Goal: Information Seeking & Learning: Understand process/instructions

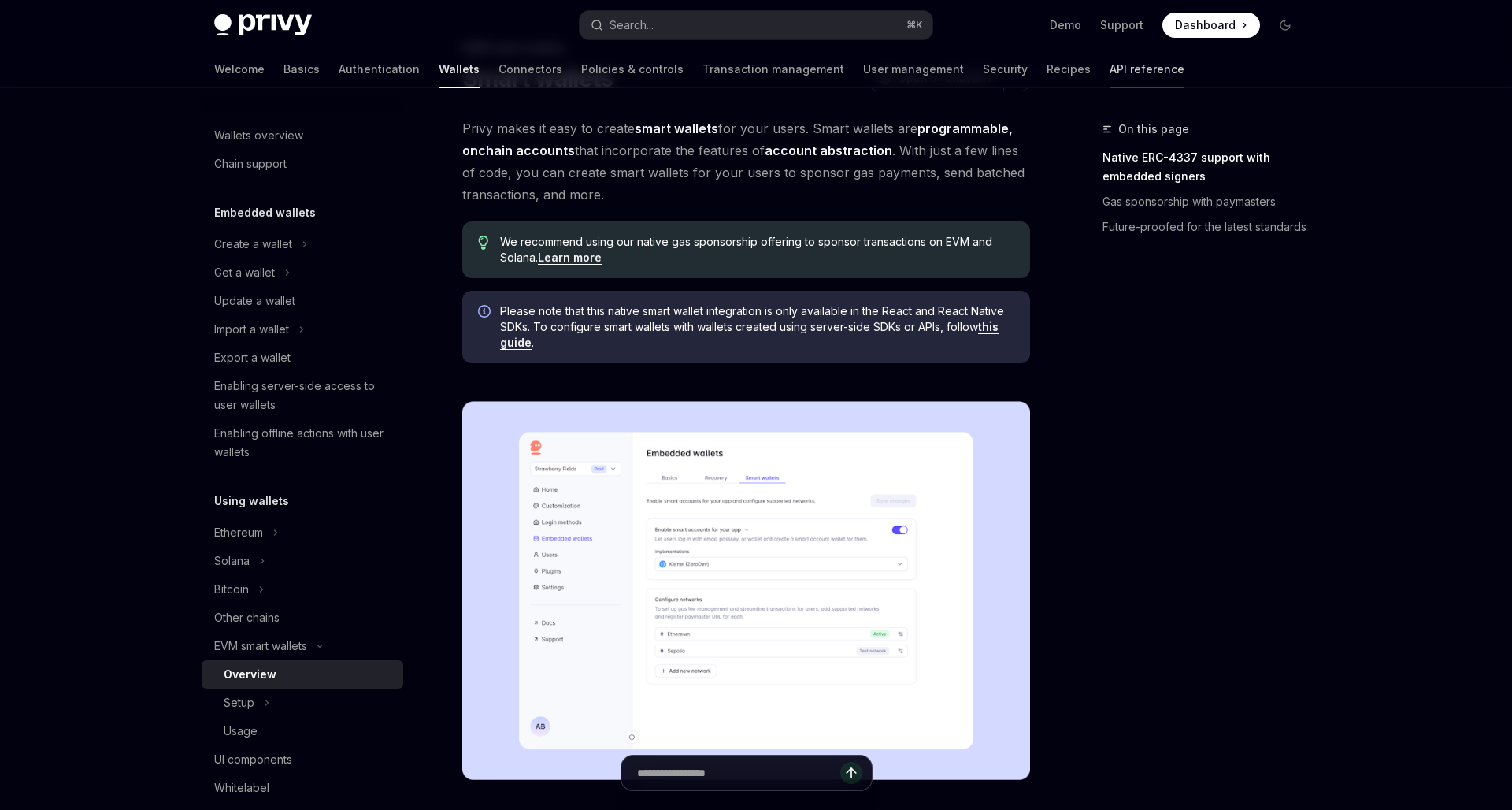
scroll to position [283, 0]
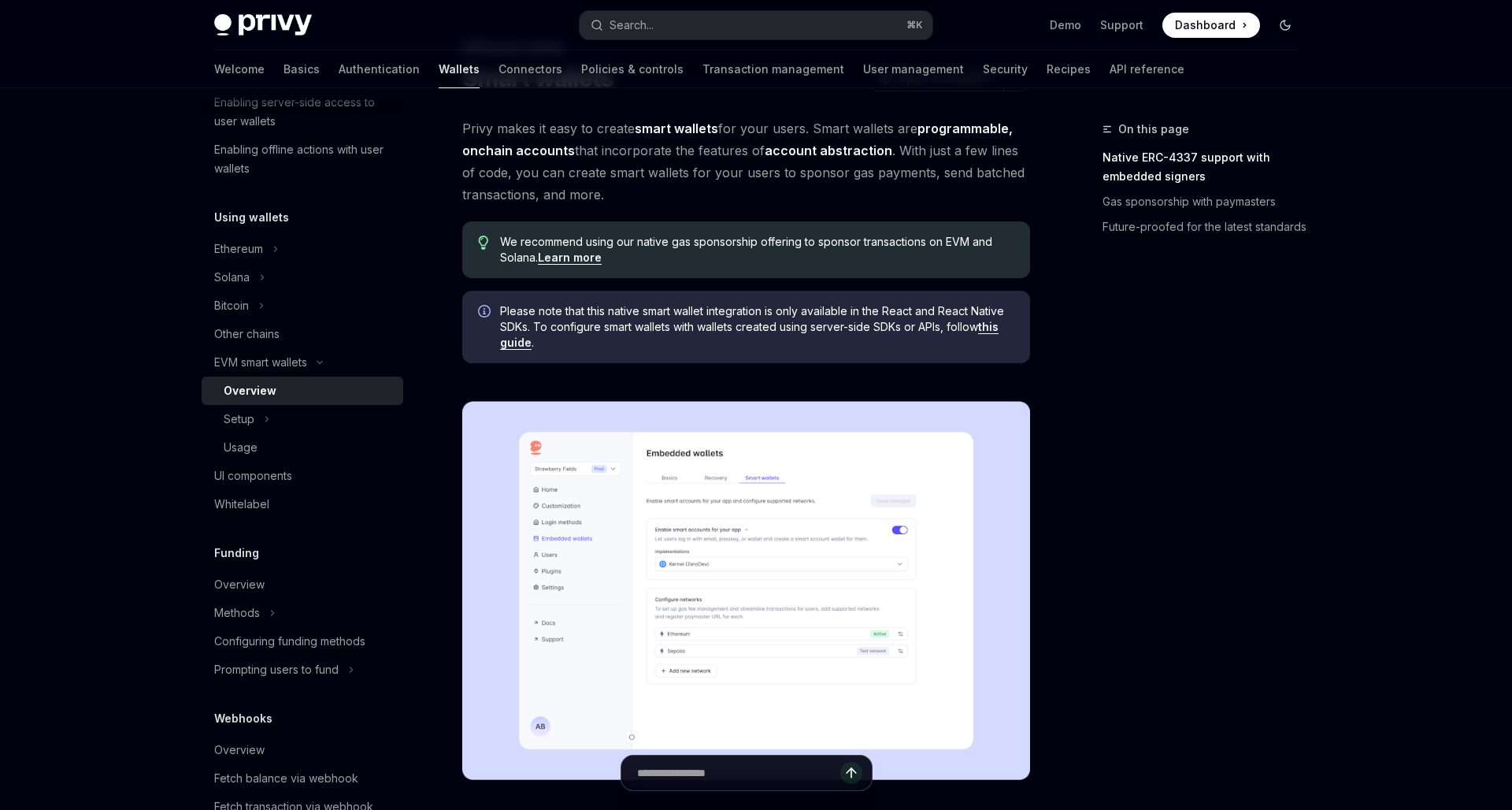
click at [1277, 23] on button "Toggle dark mode" at bounding box center [1285, 25] width 25 height 25
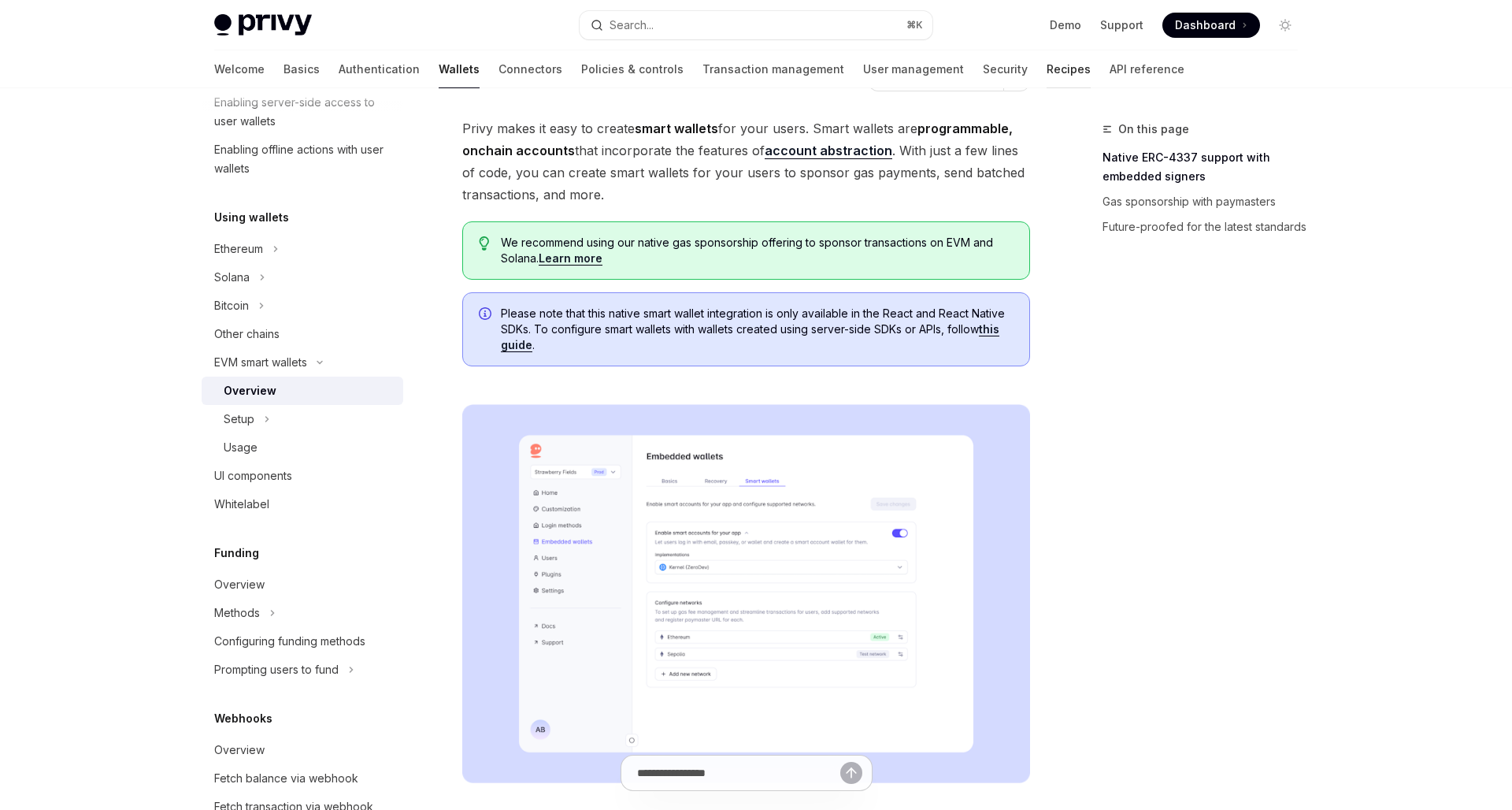
click at [1046, 77] on link "Recipes" at bounding box center [1068, 69] width 44 height 38
type textarea "*"
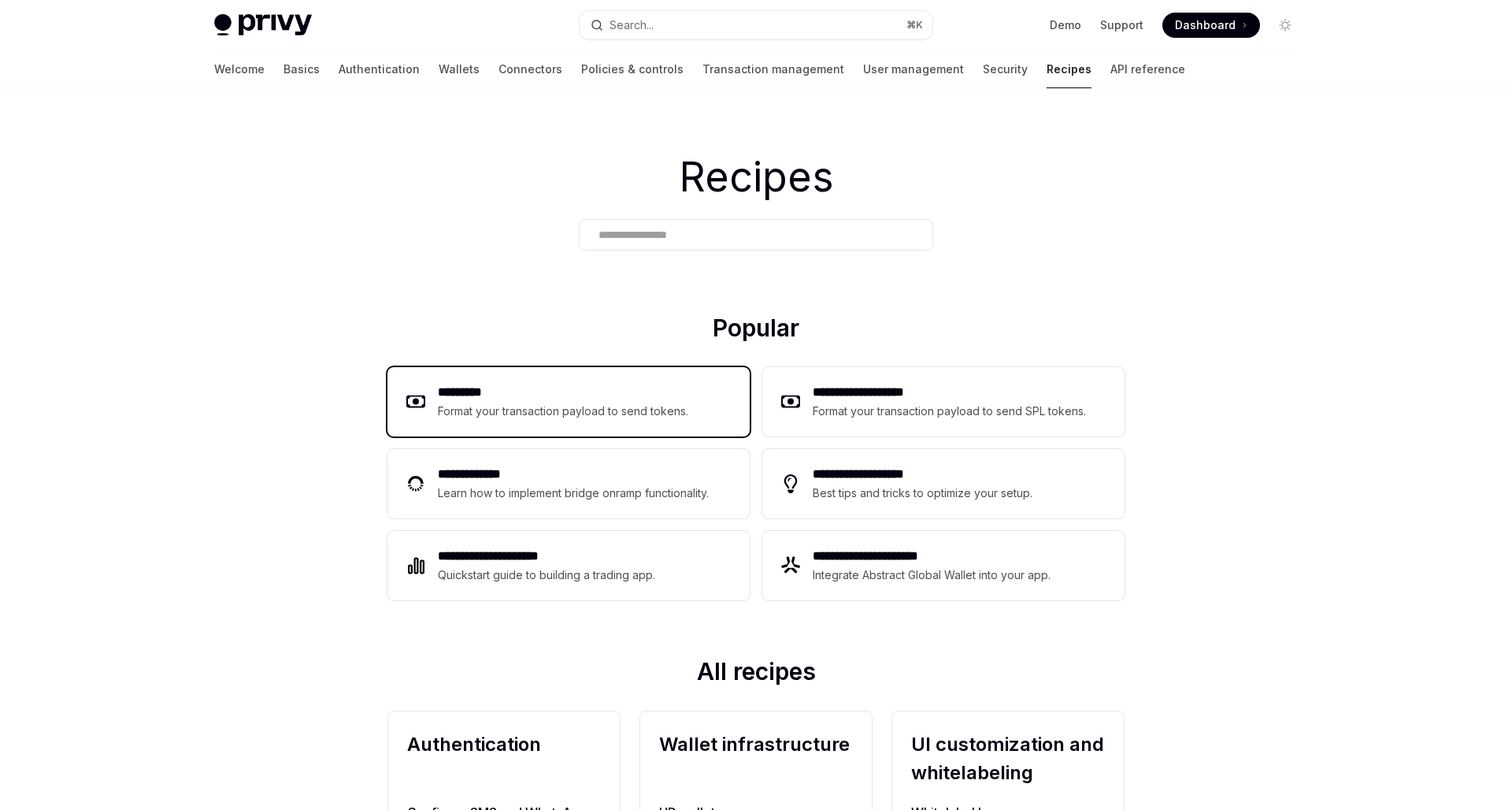
click at [509, 425] on div "********* Format your transaction payload to send tokens." at bounding box center [568, 401] width 362 height 69
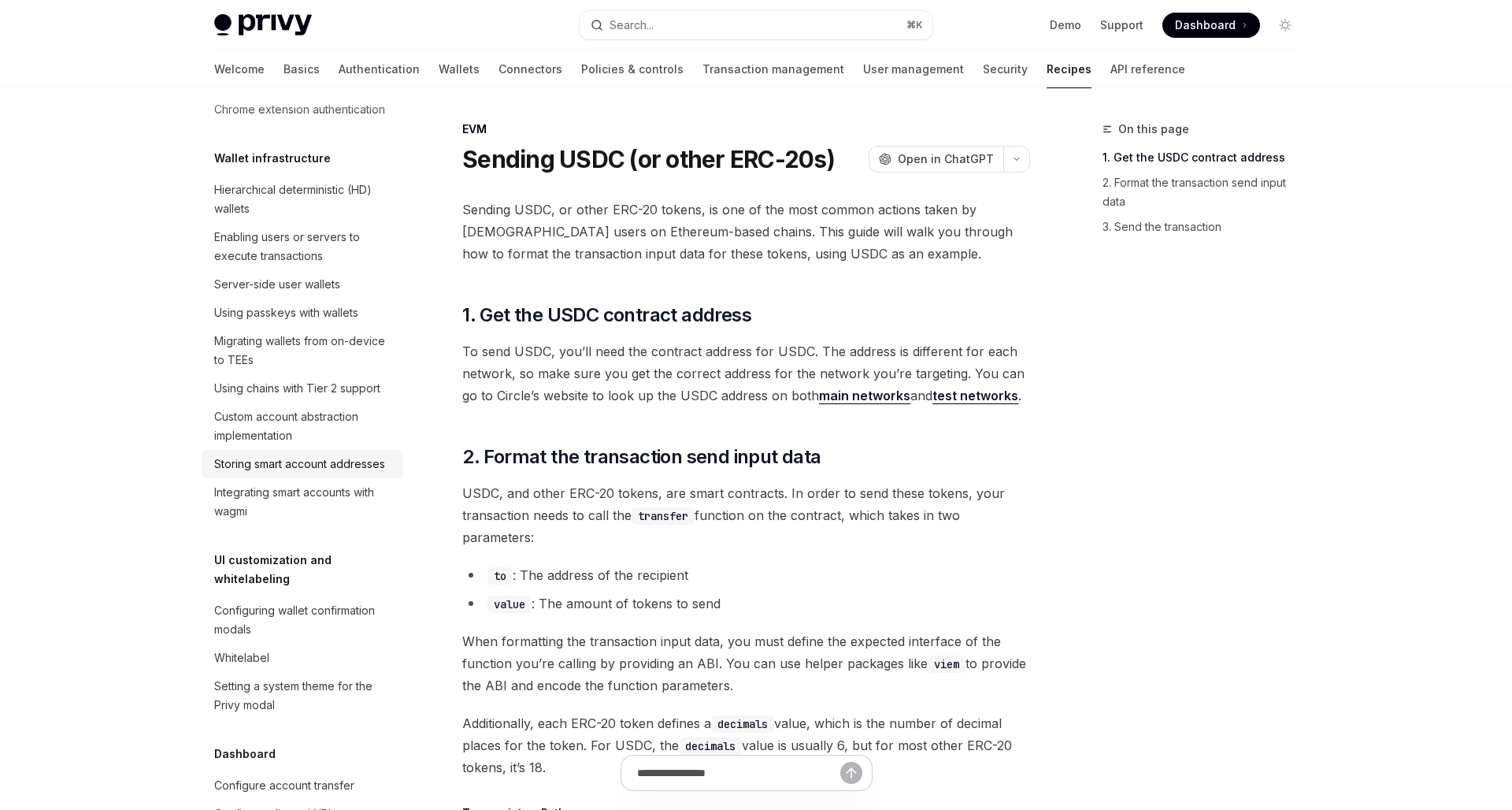
scroll to position [372, 0]
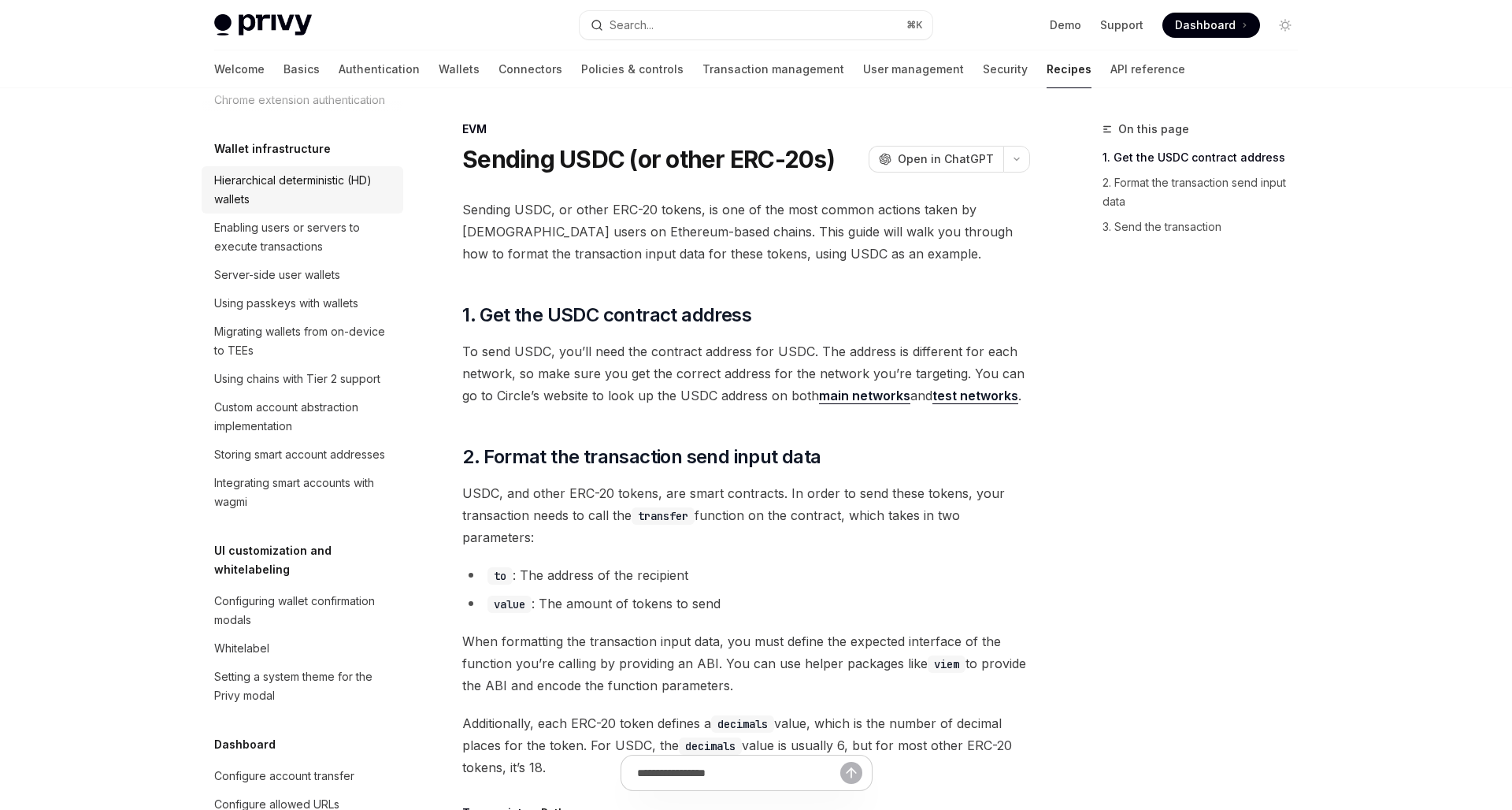
click at [291, 193] on div "Hierarchical deterministic (HD) wallets" at bounding box center [304, 189] width 179 height 38
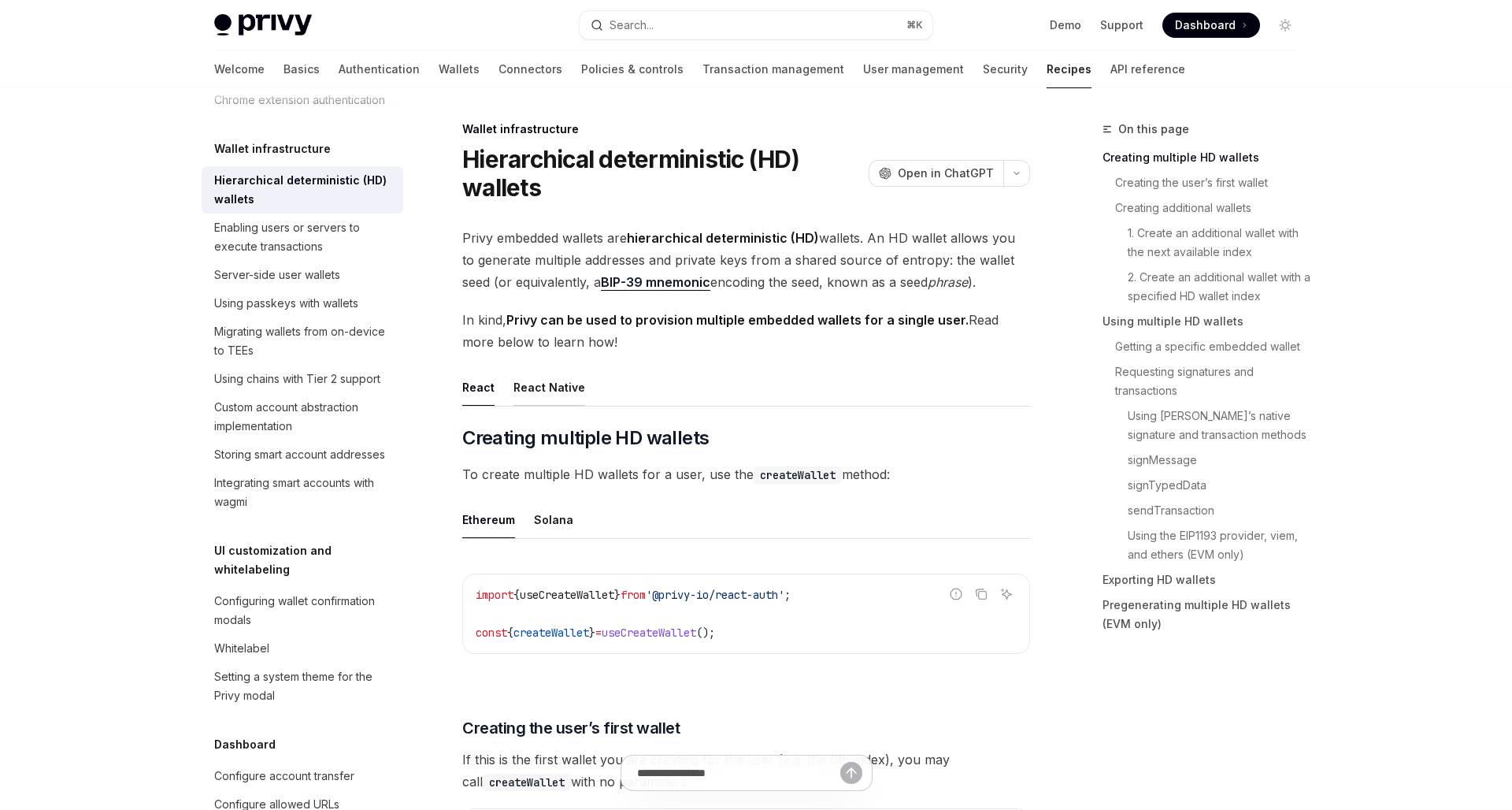
click at [540, 382] on div "React Native" at bounding box center [549, 387] width 72 height 37
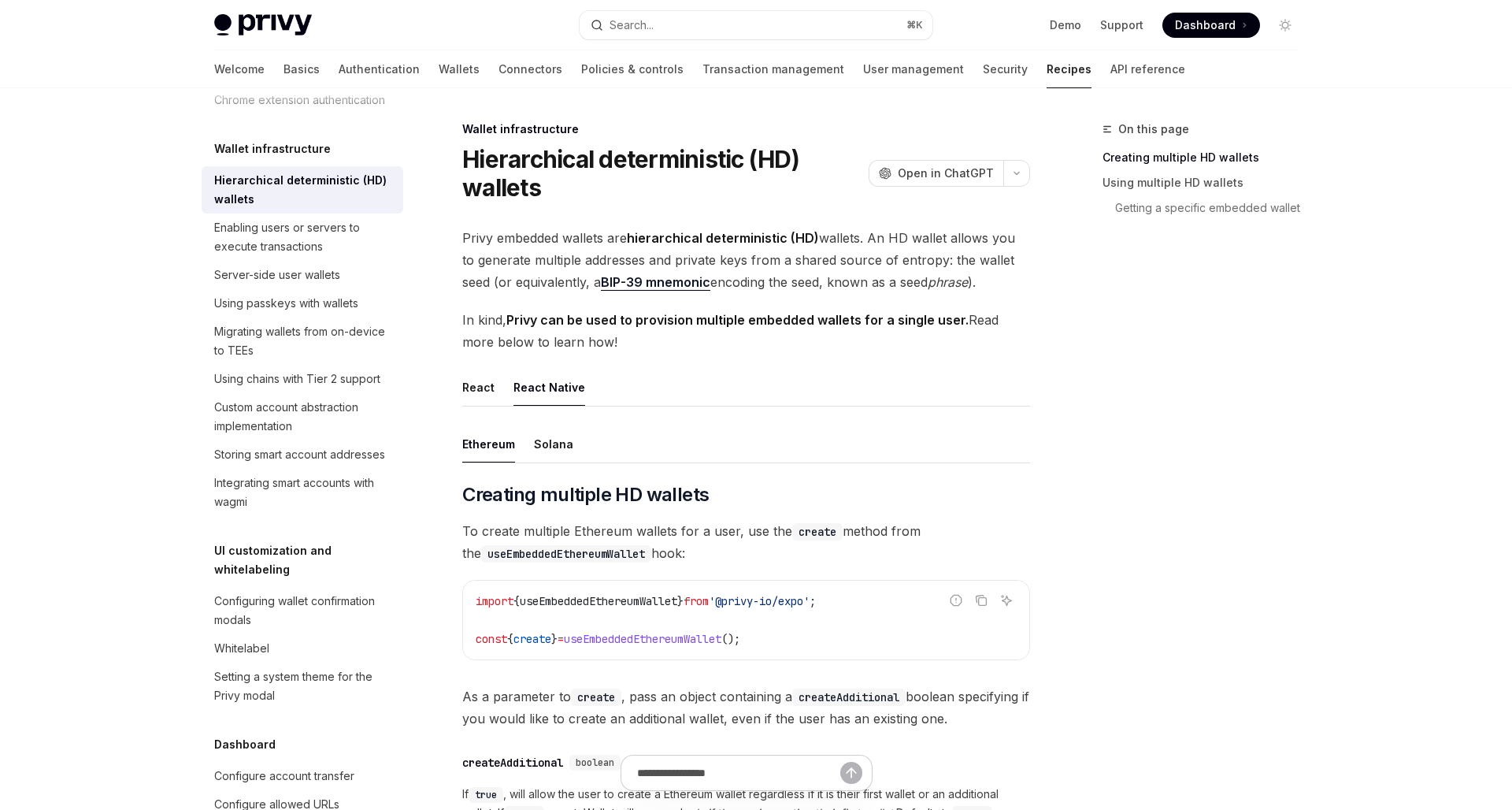
click at [670, 341] on span "In kind, Privy can be used to provision multiple embedded wallets for a single …" at bounding box center [746, 331] width 567 height 44
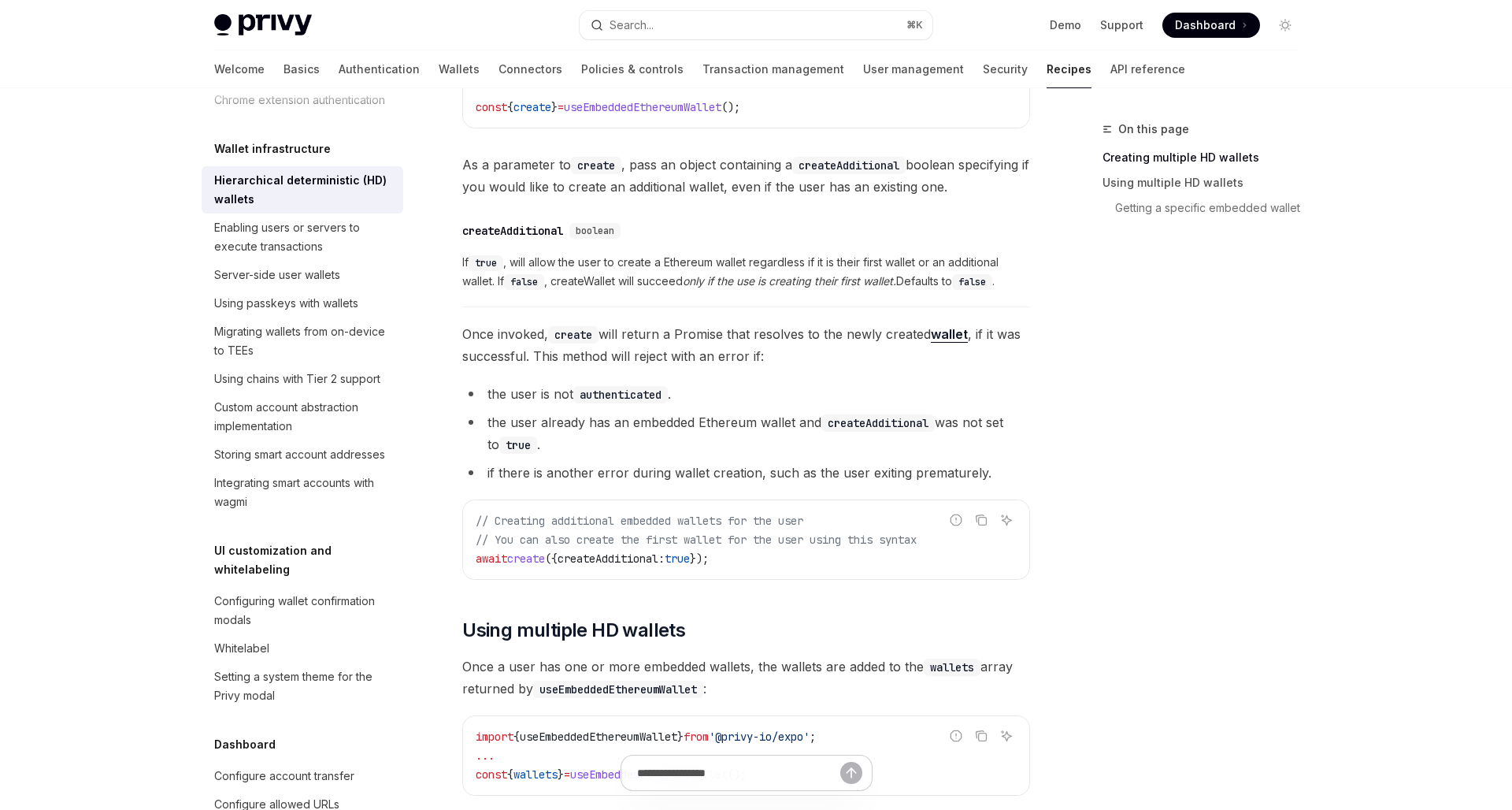
scroll to position [394, 0]
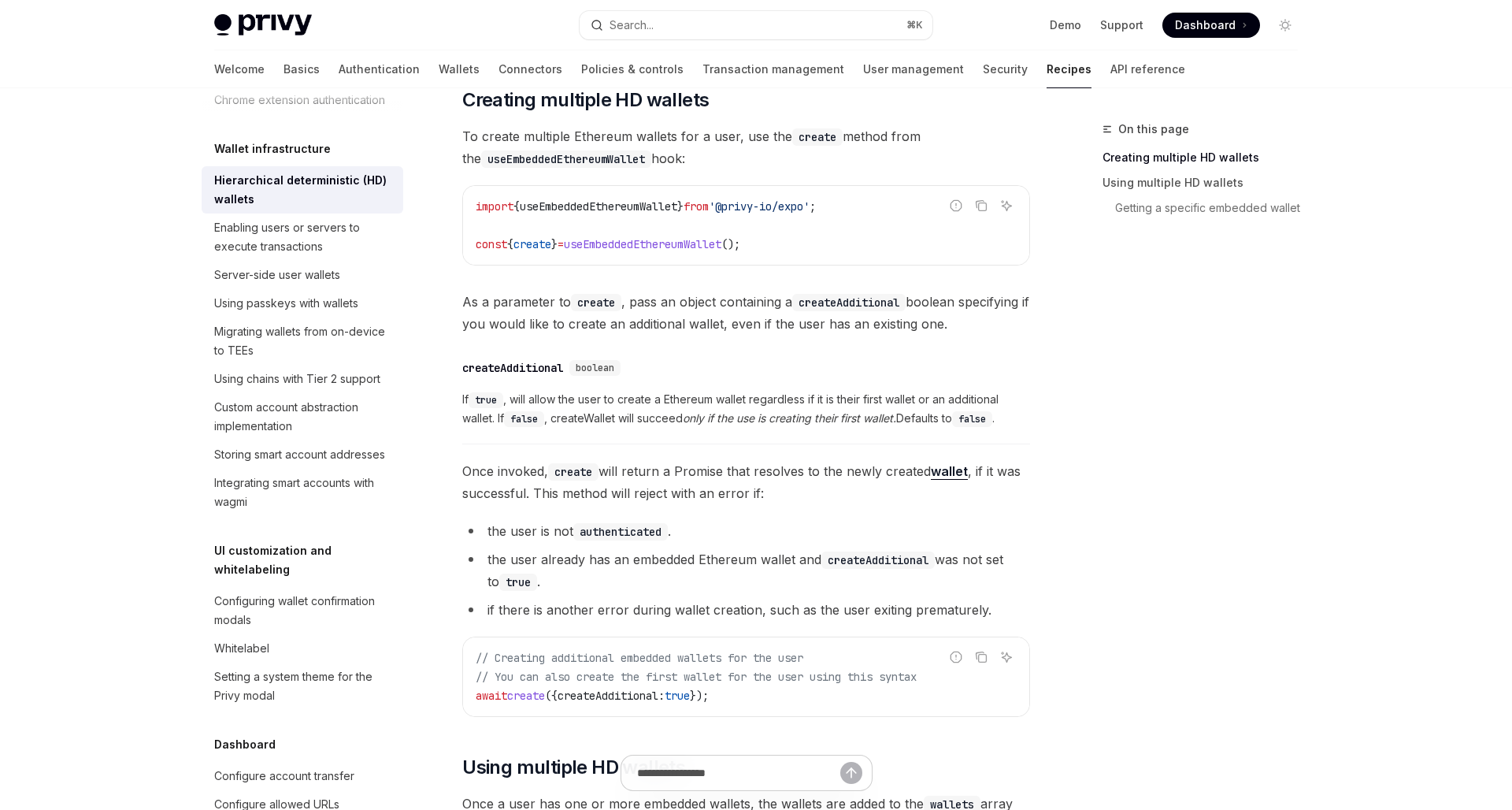
click at [626, 421] on span "If true , will allow the user to create a Ethereum wallet regardless if it is t…" at bounding box center [746, 409] width 567 height 38
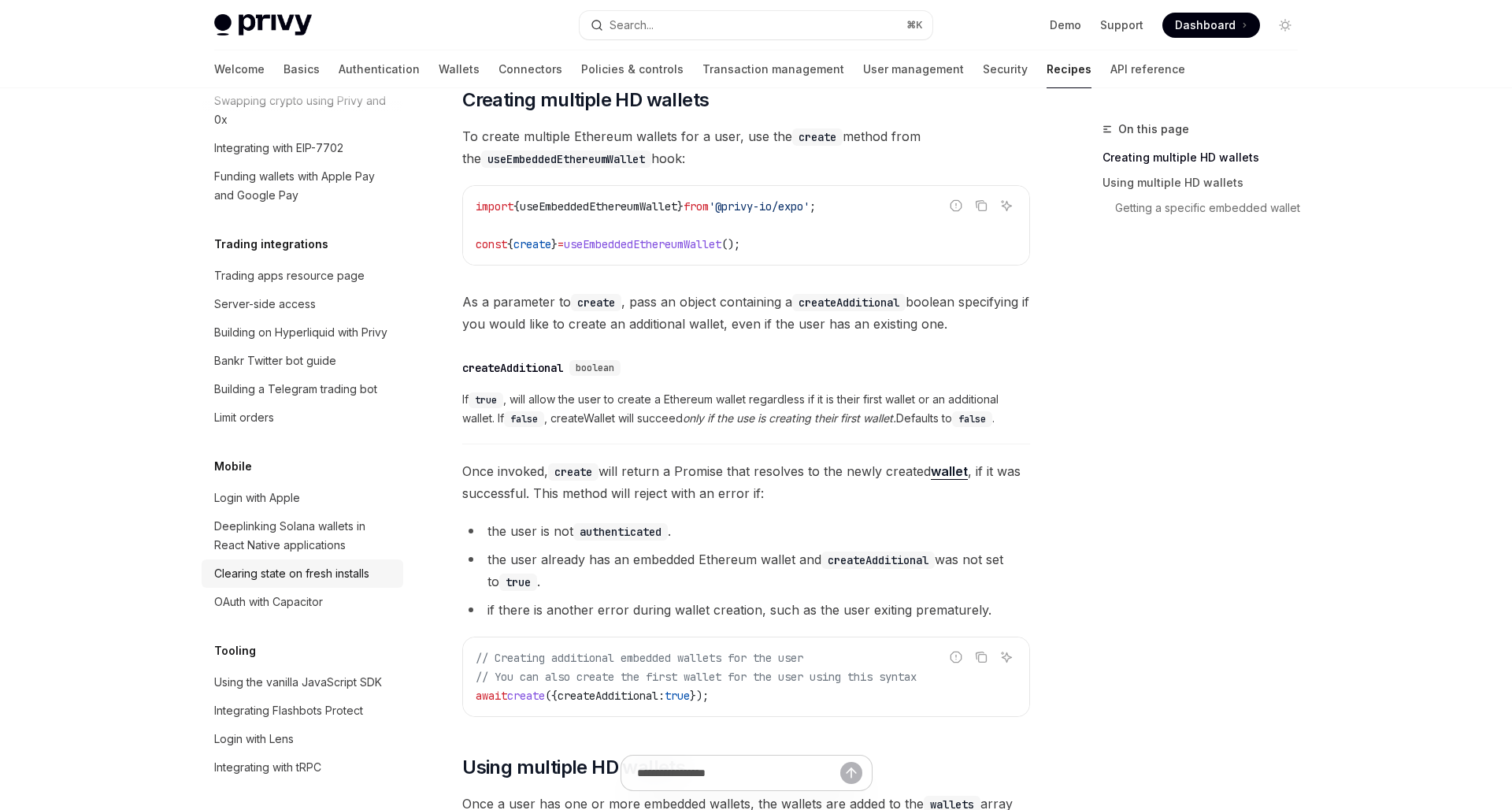
scroll to position [1530, 0]
click at [258, 488] on div "Login with Apple" at bounding box center [257, 496] width 86 height 19
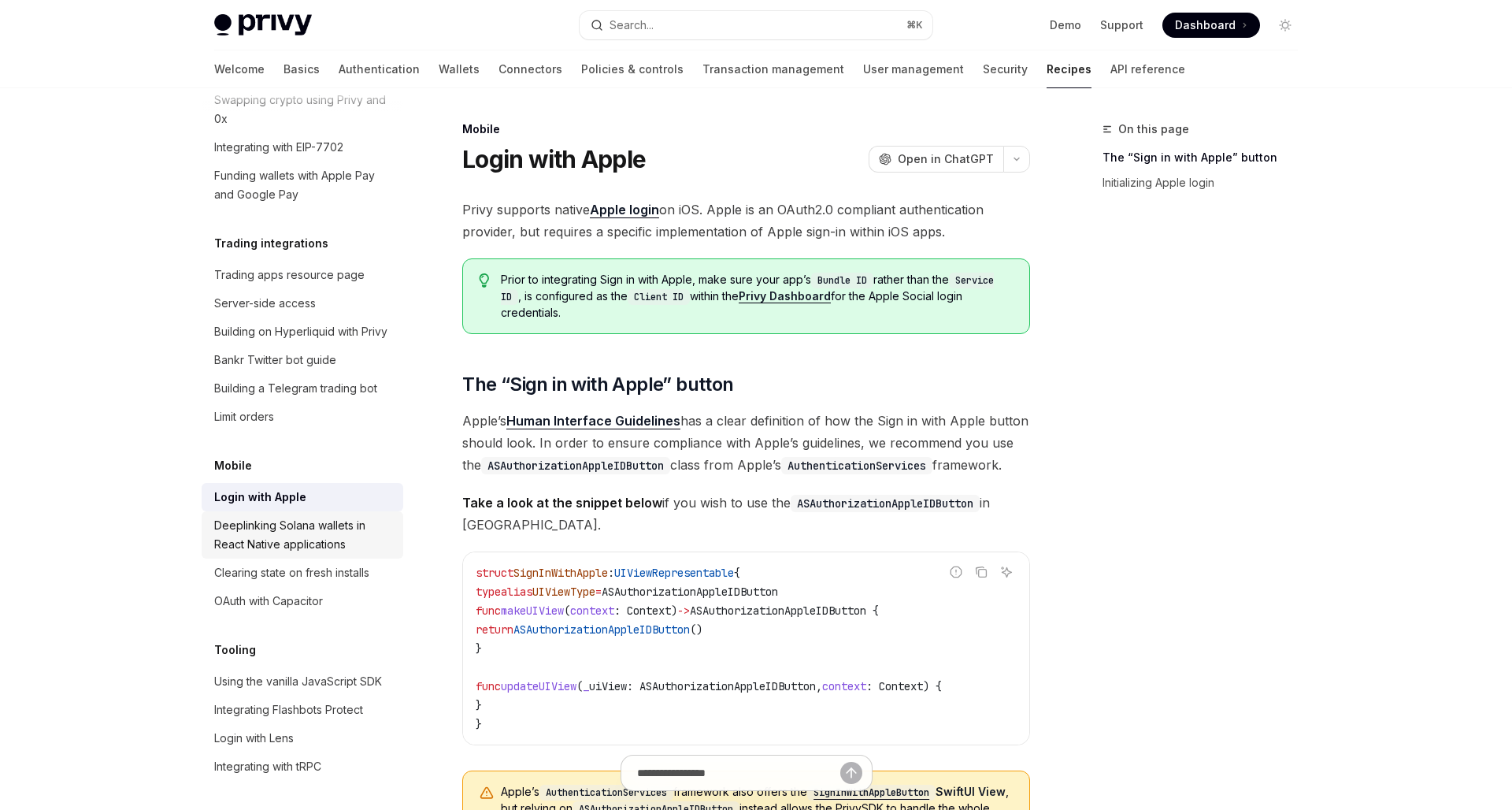
click at [259, 522] on div "Deeplinking Solana wallets in React Native applications" at bounding box center [304, 535] width 179 height 38
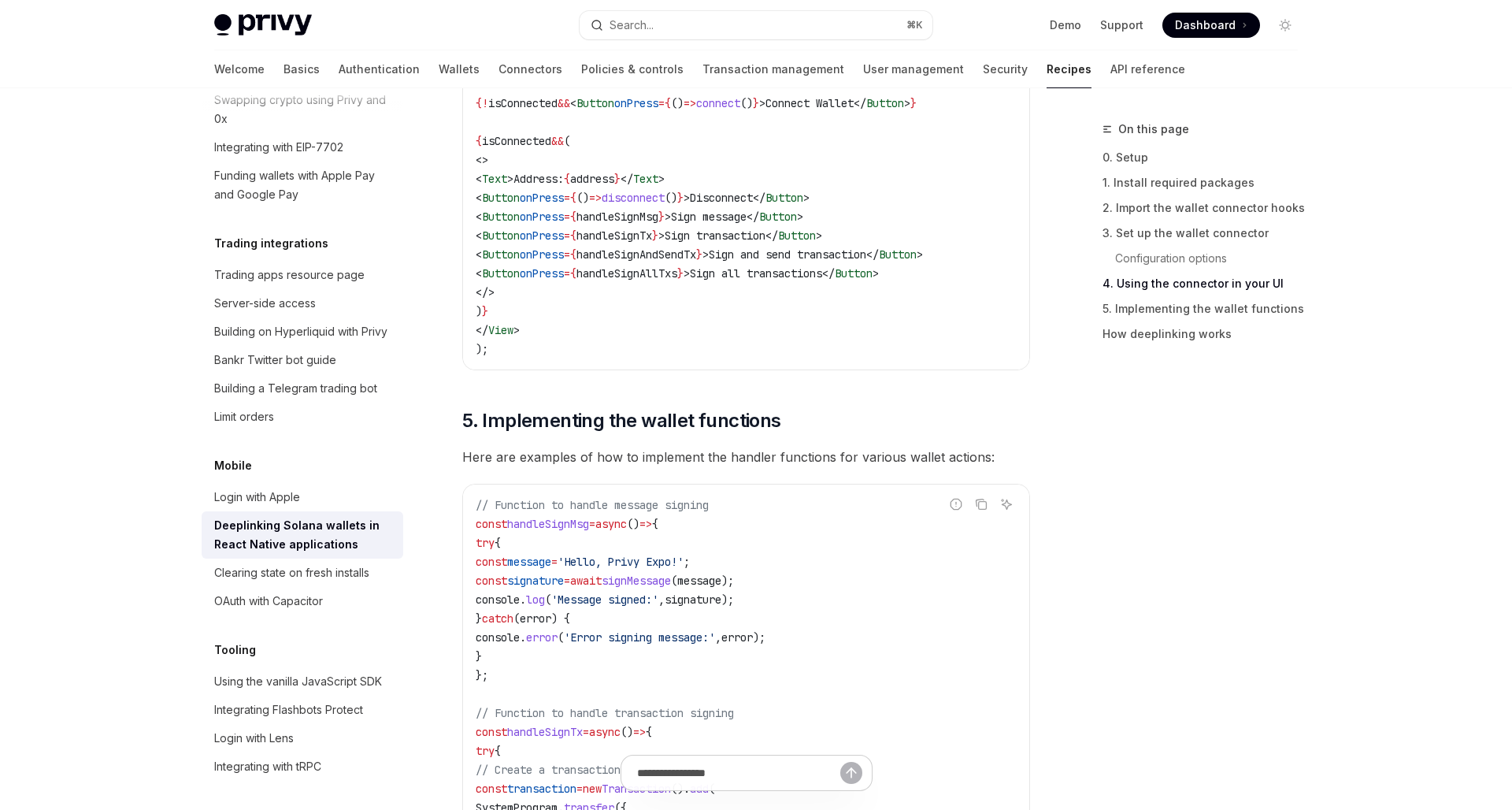
scroll to position [1557, 0]
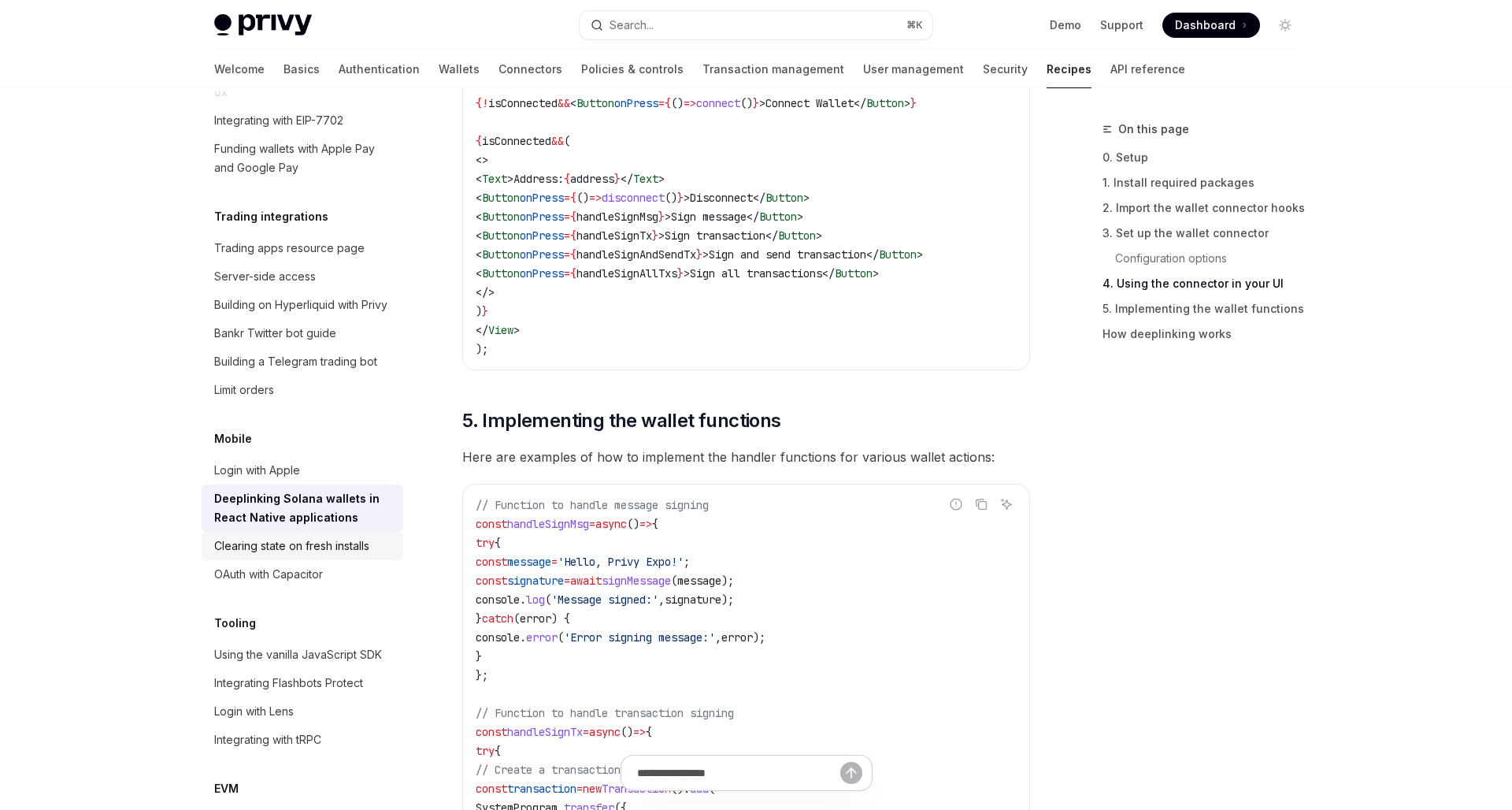
click at [332, 536] on div "Clearing state on fresh installs" at bounding box center [291, 545] width 155 height 19
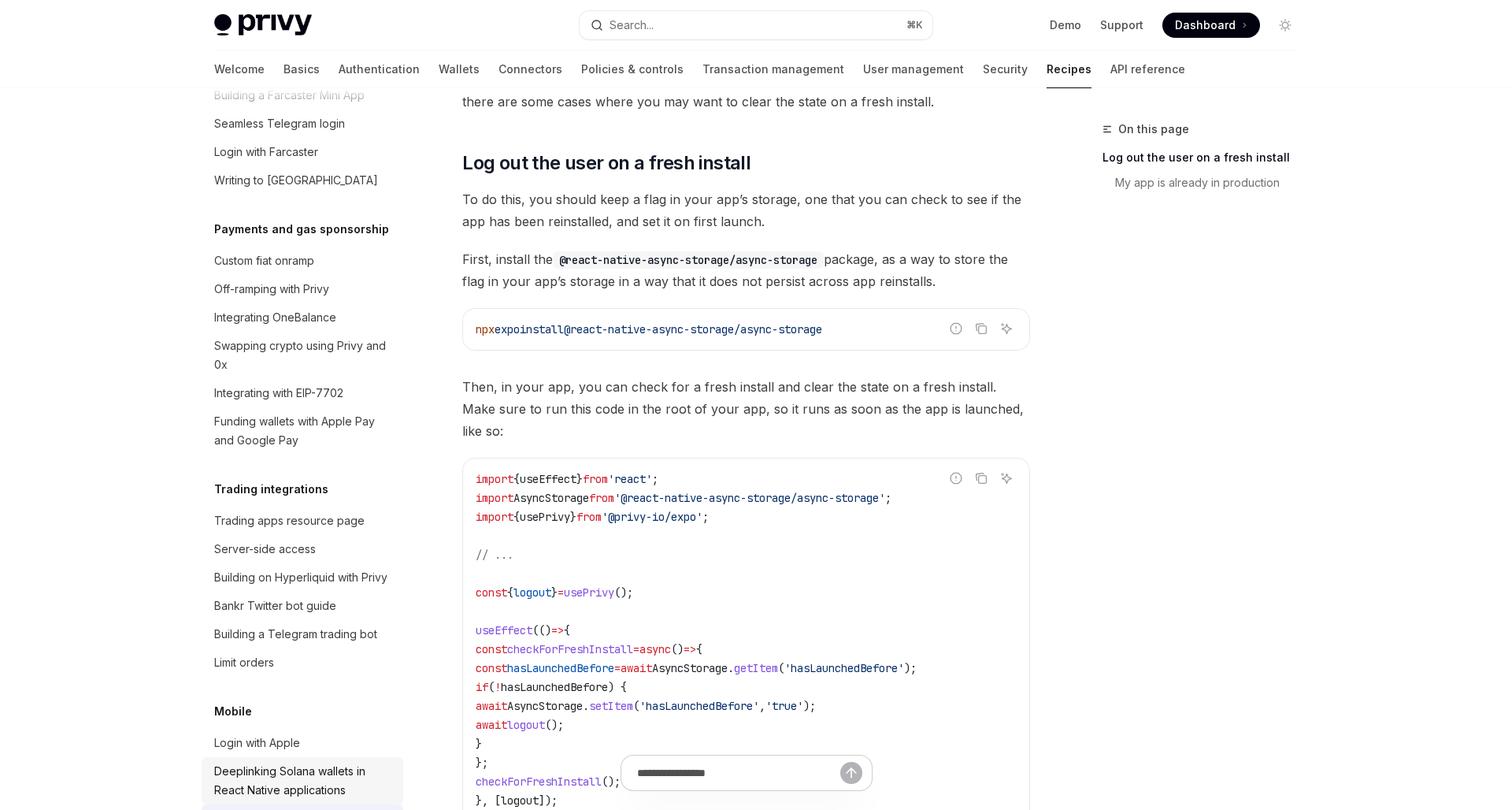
scroll to position [1267, 0]
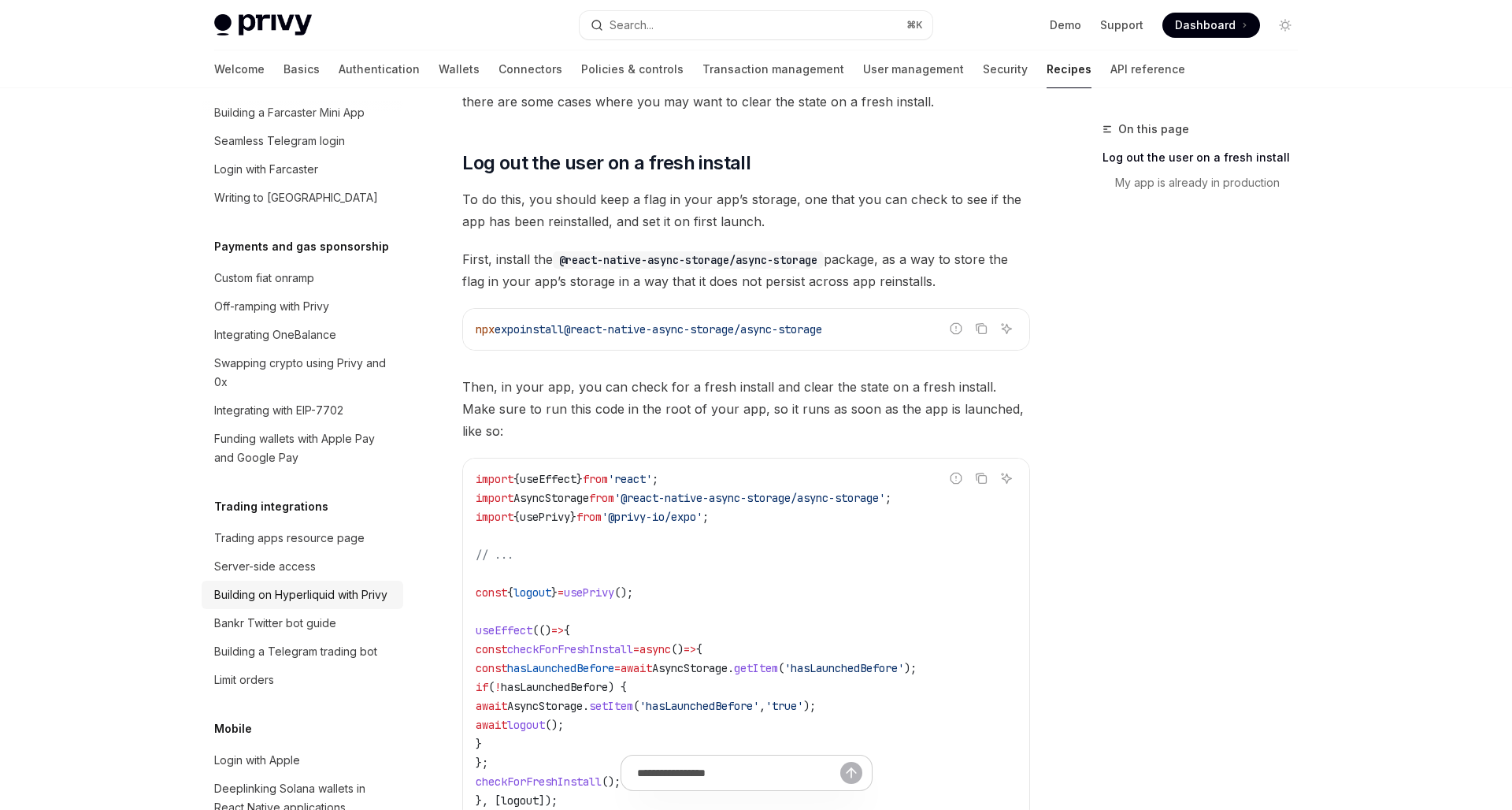
click at [307, 585] on div "Building on Hyperliquid with Privy" at bounding box center [300, 594] width 173 height 19
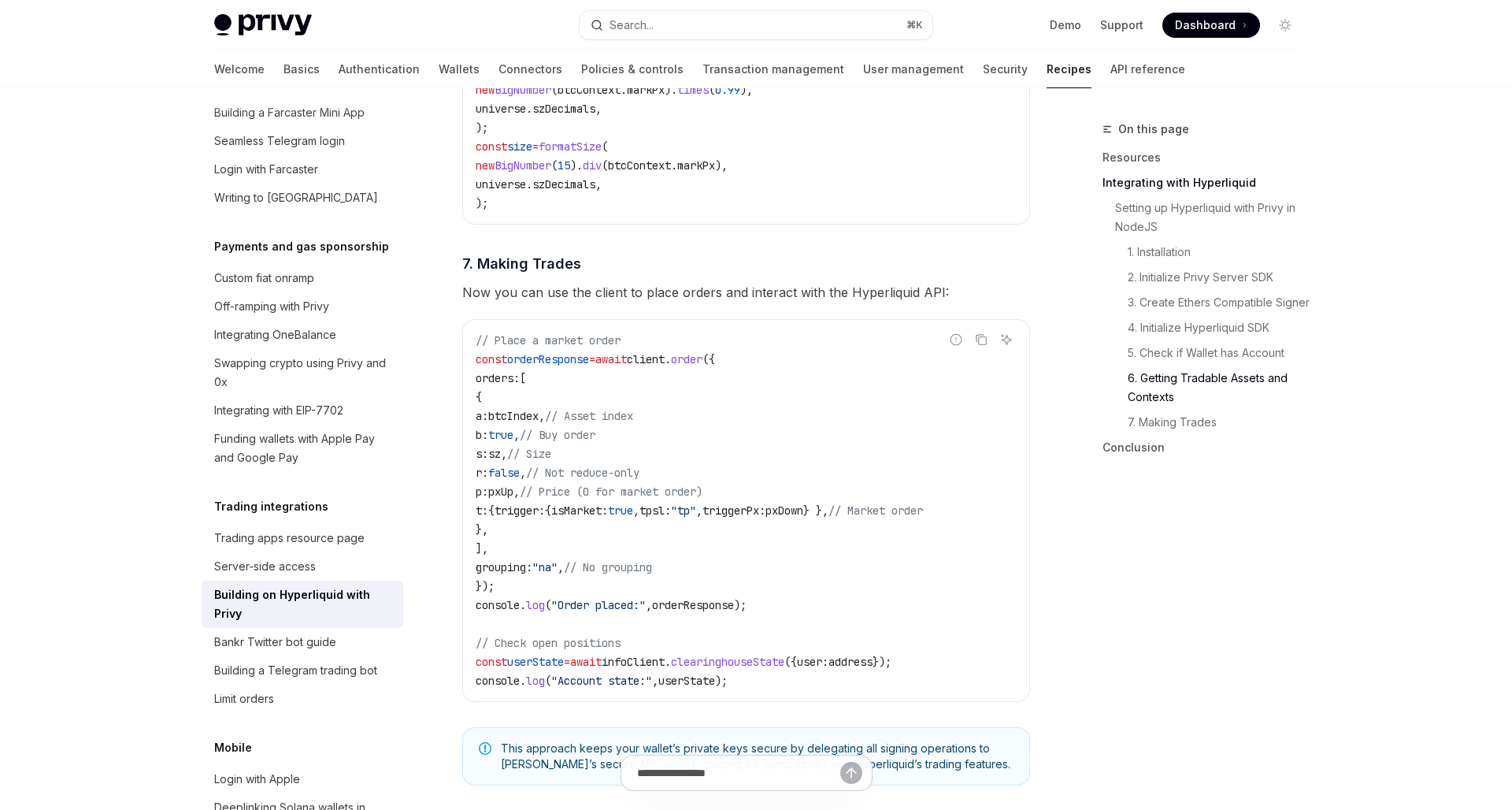
scroll to position [1257, 0]
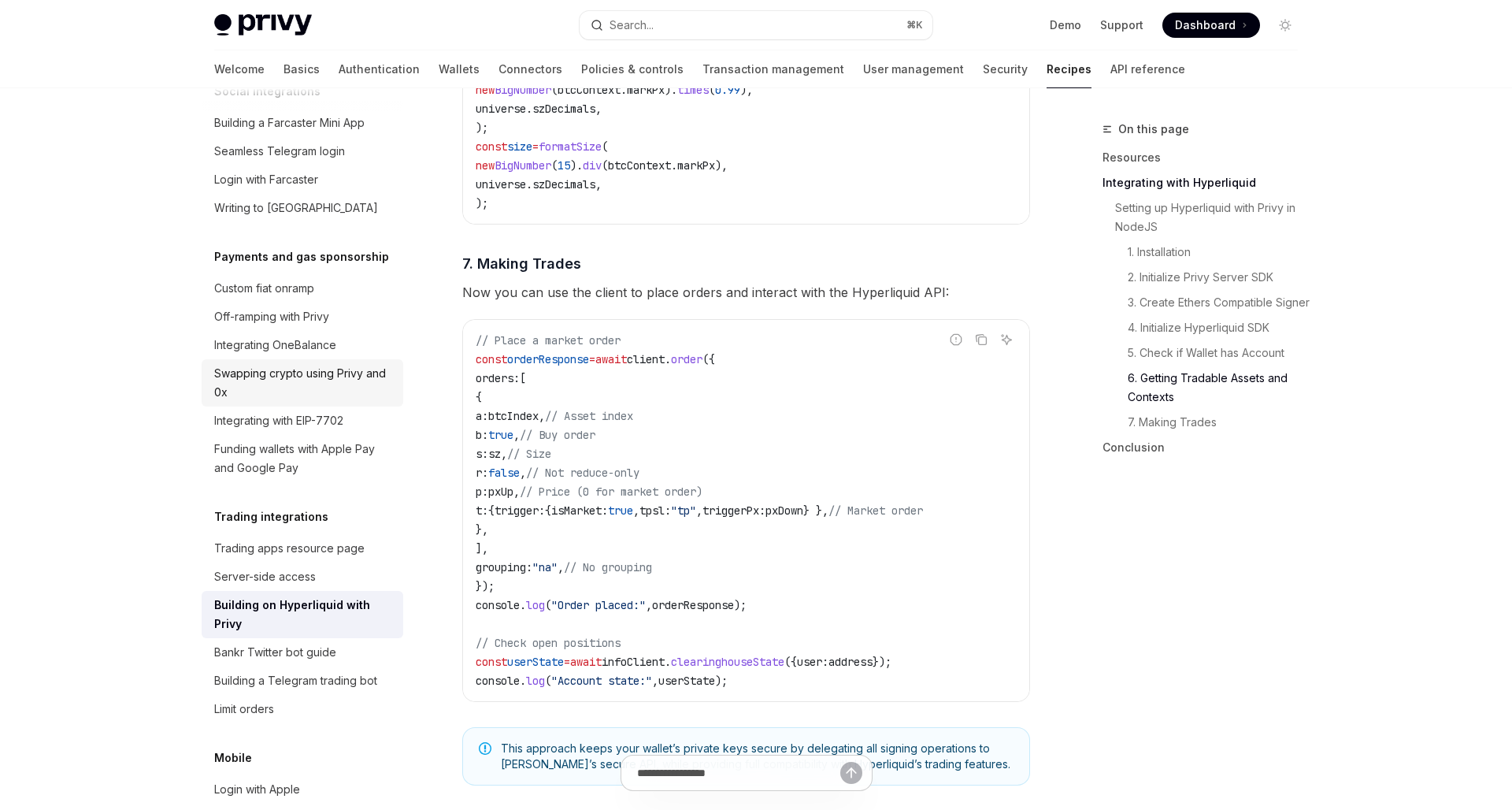
click at [304, 378] on div "Swapping crypto using Privy and 0x" at bounding box center [304, 383] width 179 height 38
type textarea "*"
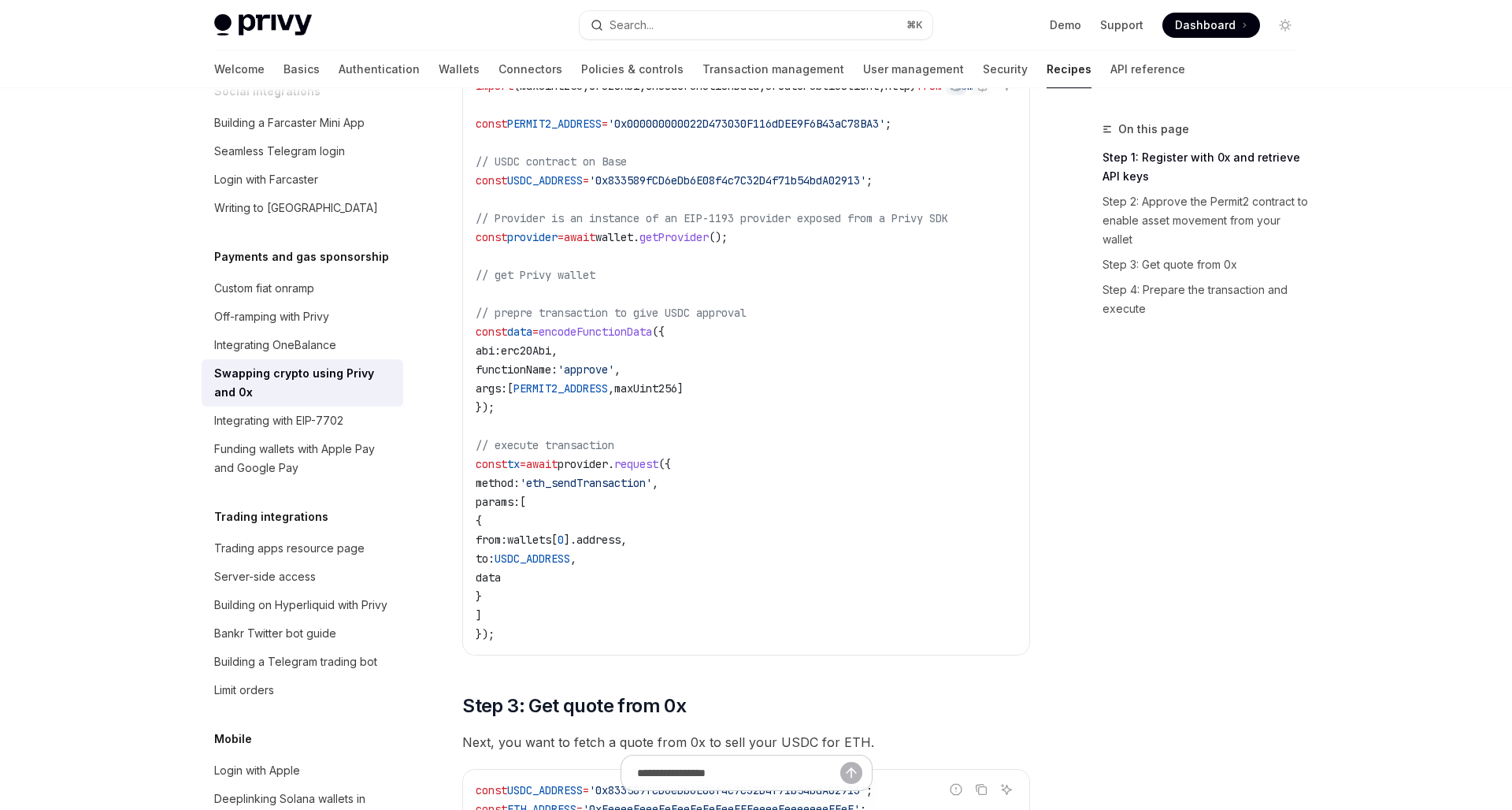
scroll to position [286, 0]
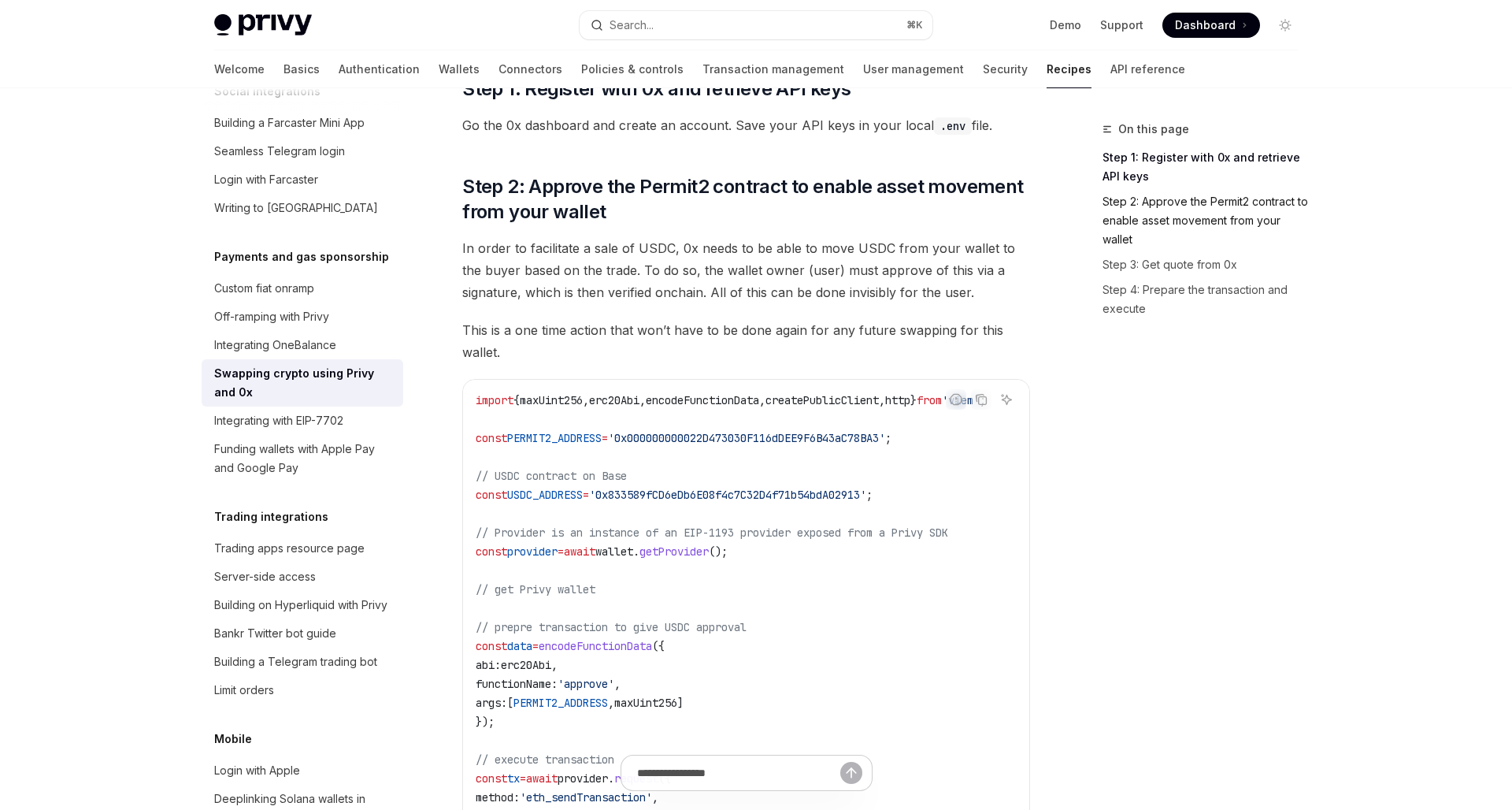
click at [1169, 211] on link "Step 2: Approve the Permit2 contract to enable asset movement from your wallet" at bounding box center [1206, 220] width 208 height 63
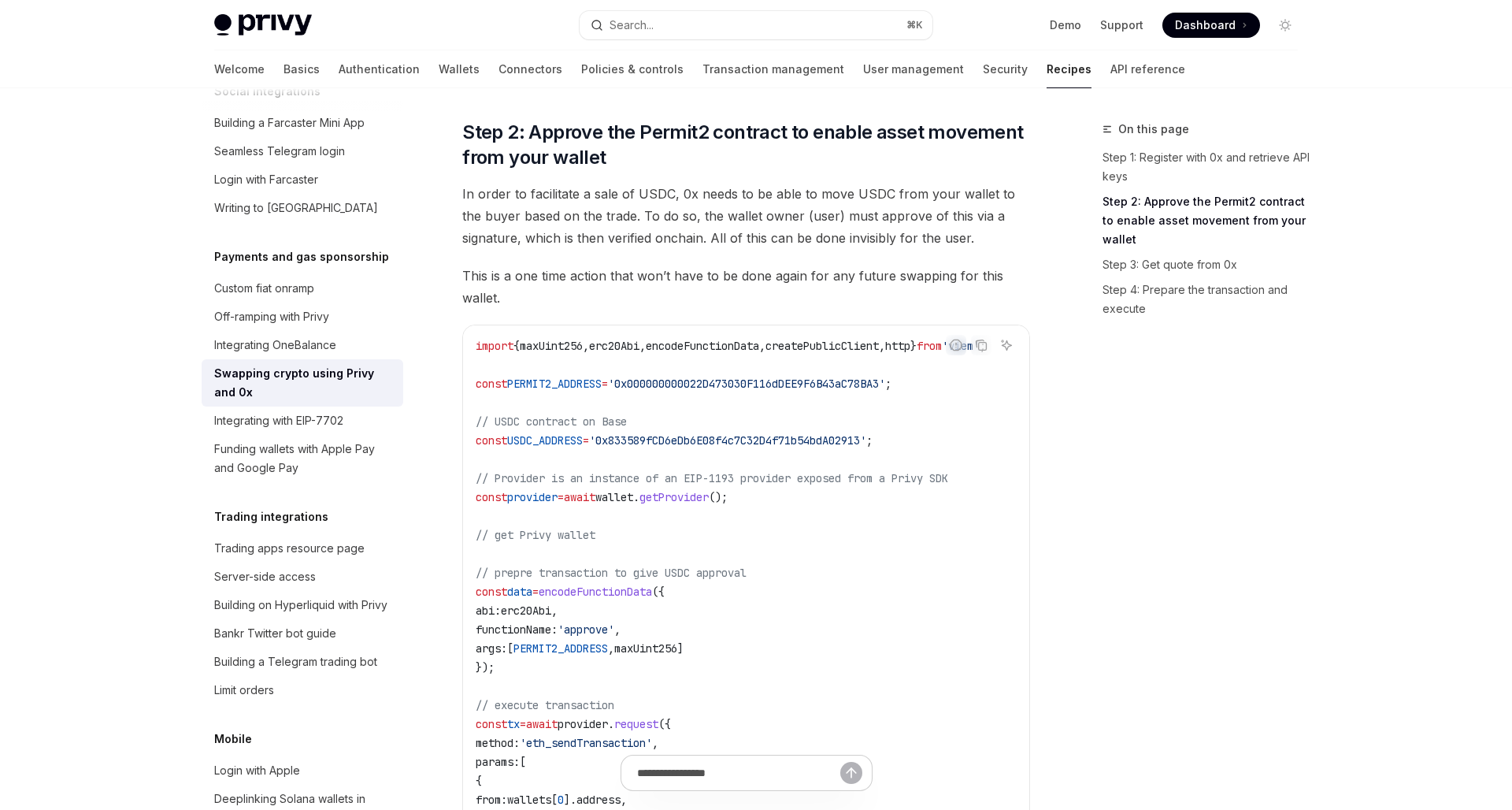
click at [898, 558] on code "import { maxUint256 , erc20Abi , encodeFunctionData , createPublicClient , http…" at bounding box center [749, 620] width 548 height 567
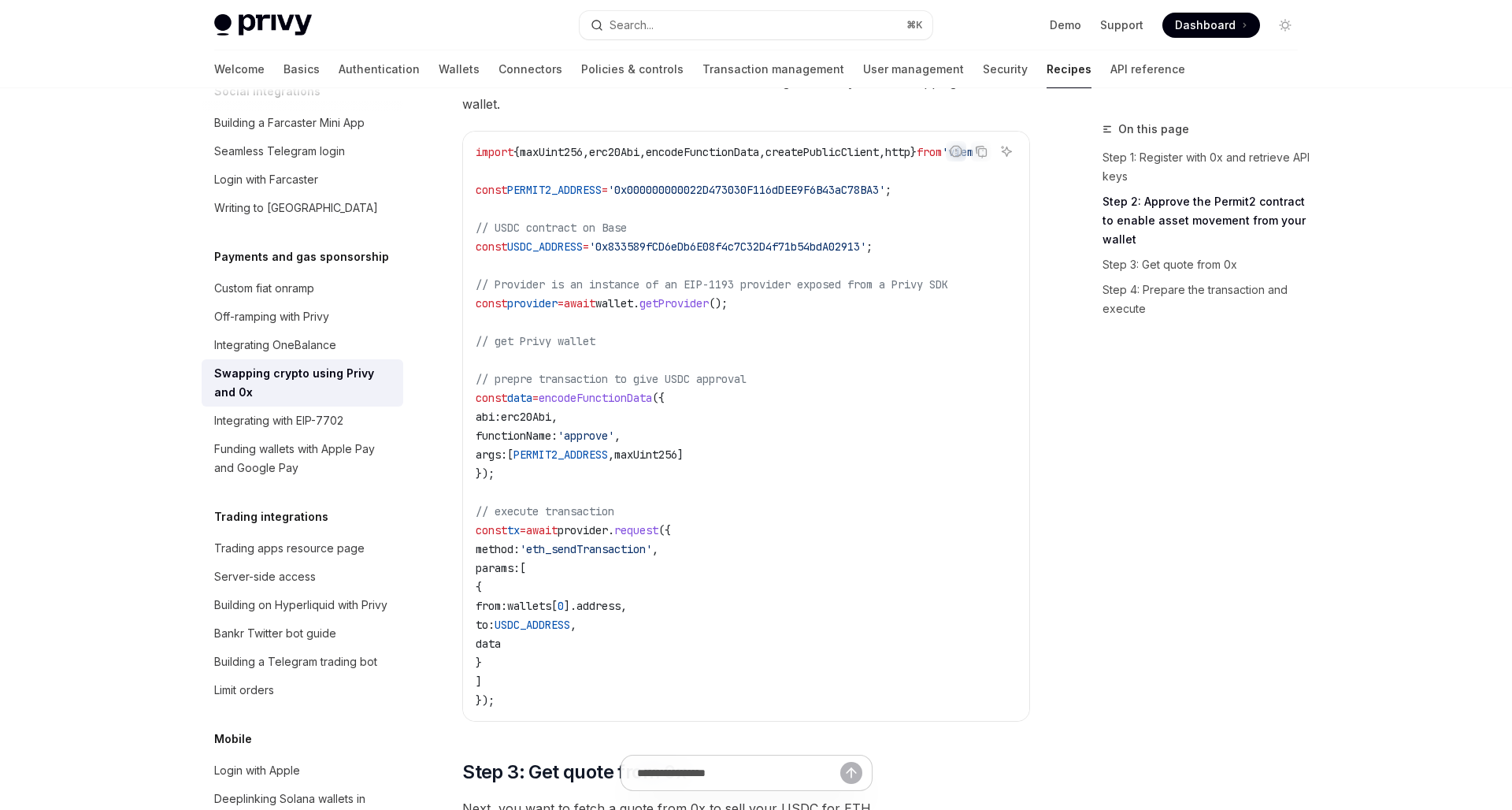
scroll to position [536, 0]
click at [898, 558] on code "import { maxUint256 , erc20Abi , encodeFunctionData , createPublicClient , http…" at bounding box center [749, 425] width 548 height 567
